Goal: Task Accomplishment & Management: Manage account settings

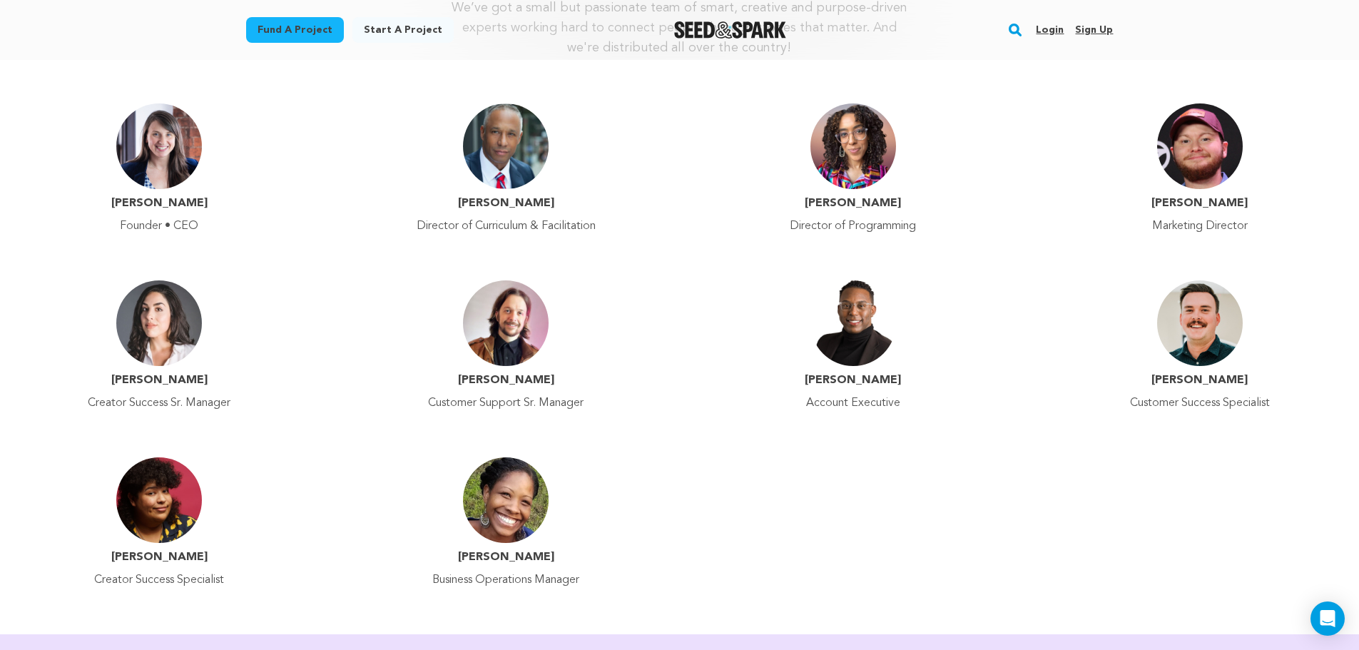
scroll to position [357, 0]
click at [318, 384] on div "Gabriella Bottoni Creator Success Sr. Manager" at bounding box center [159, 342] width 318 height 148
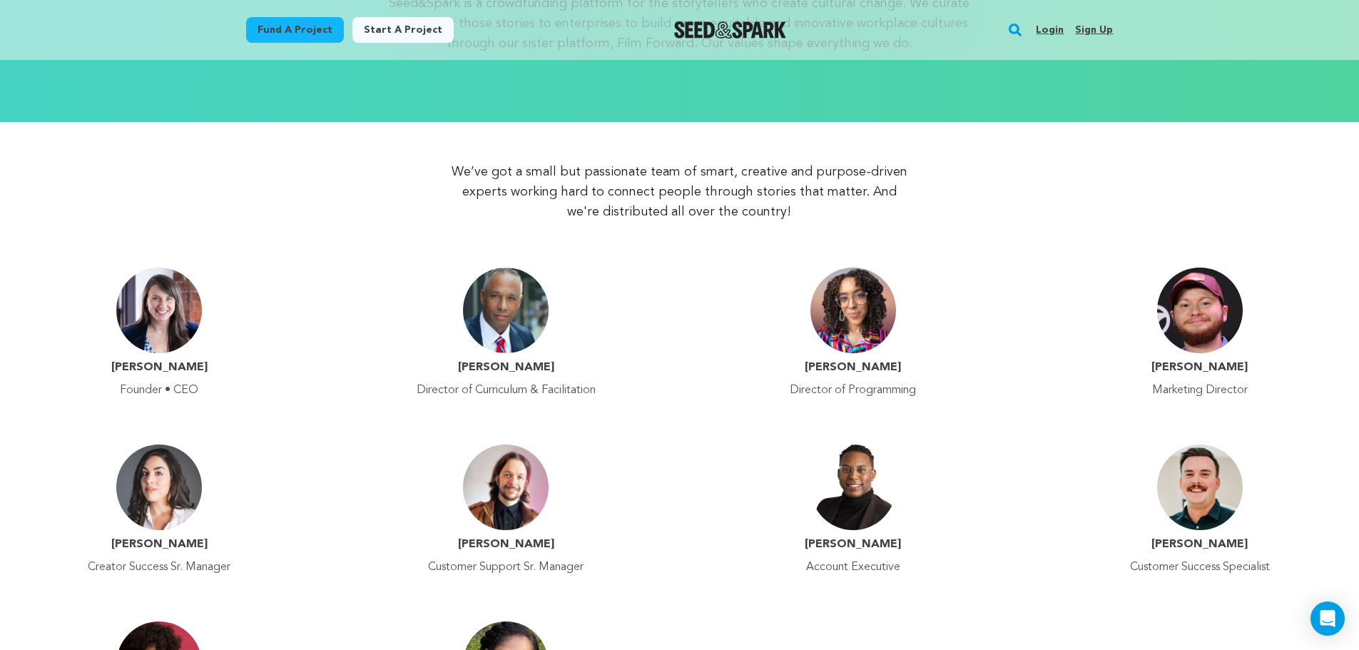
scroll to position [0, 0]
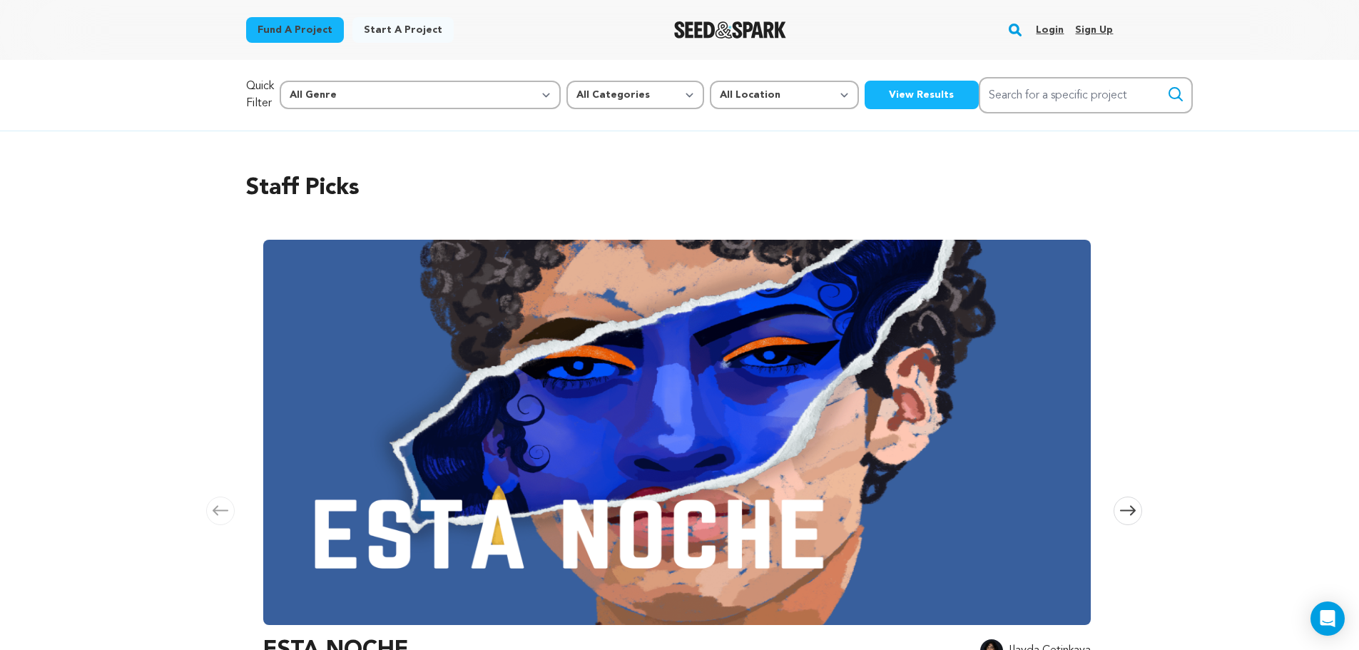
click at [1046, 34] on link "Login" at bounding box center [1050, 30] width 28 height 23
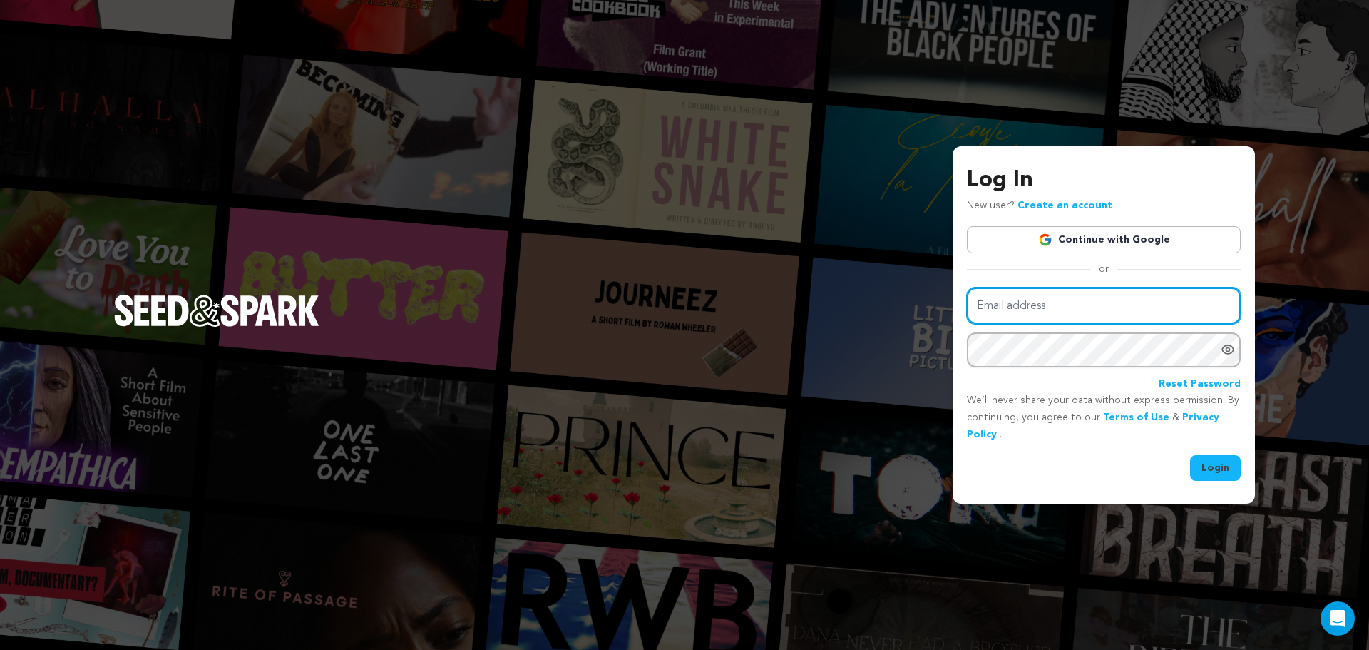
type input "keithleungfilm@gmail.com"
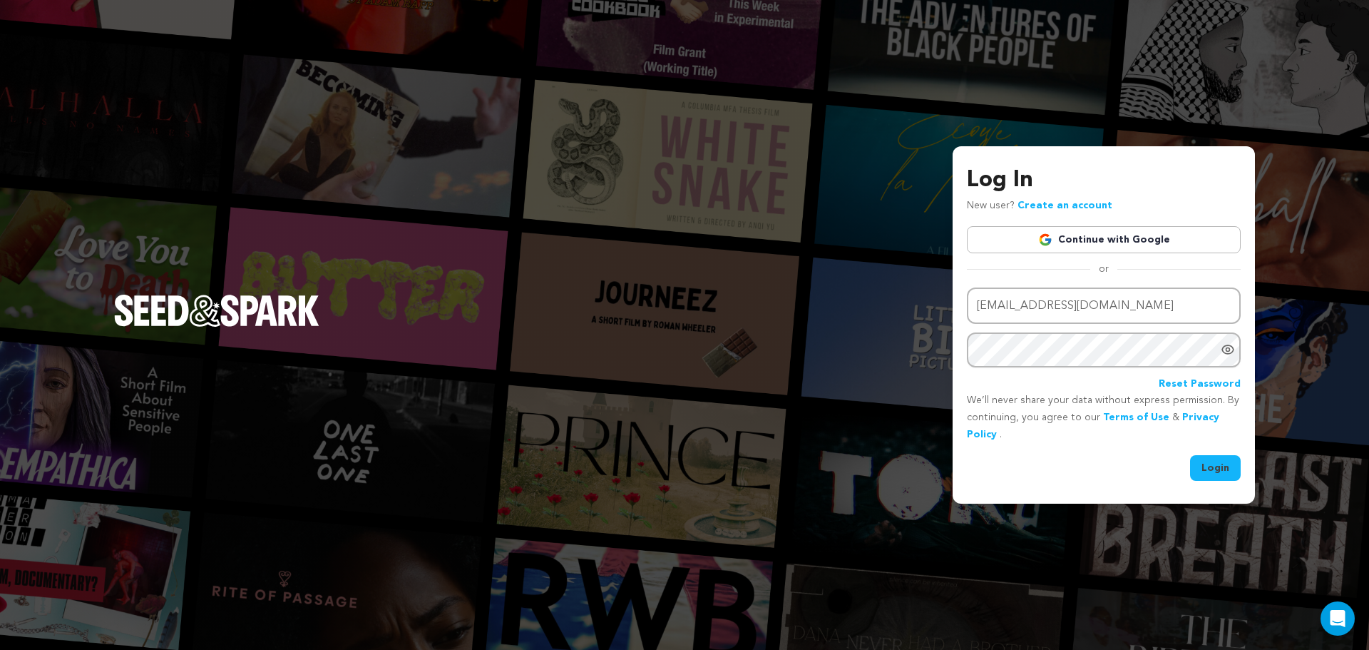
drag, startPoint x: 1220, startPoint y: 461, endPoint x: 1227, endPoint y: 460, distance: 7.3
click at [1220, 461] on button "Login" at bounding box center [1215, 468] width 51 height 26
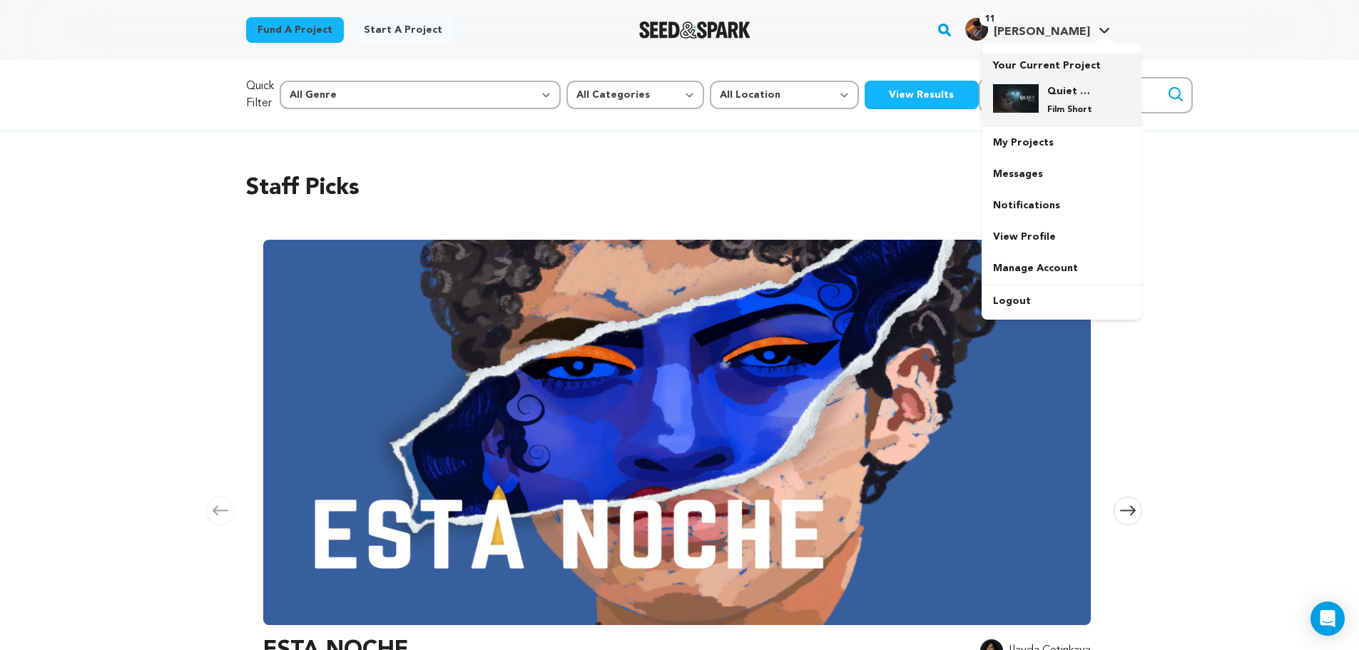
click at [1053, 94] on h4 "Quiet On Set" at bounding box center [1072, 91] width 51 height 14
